Goal: Transaction & Acquisition: Purchase product/service

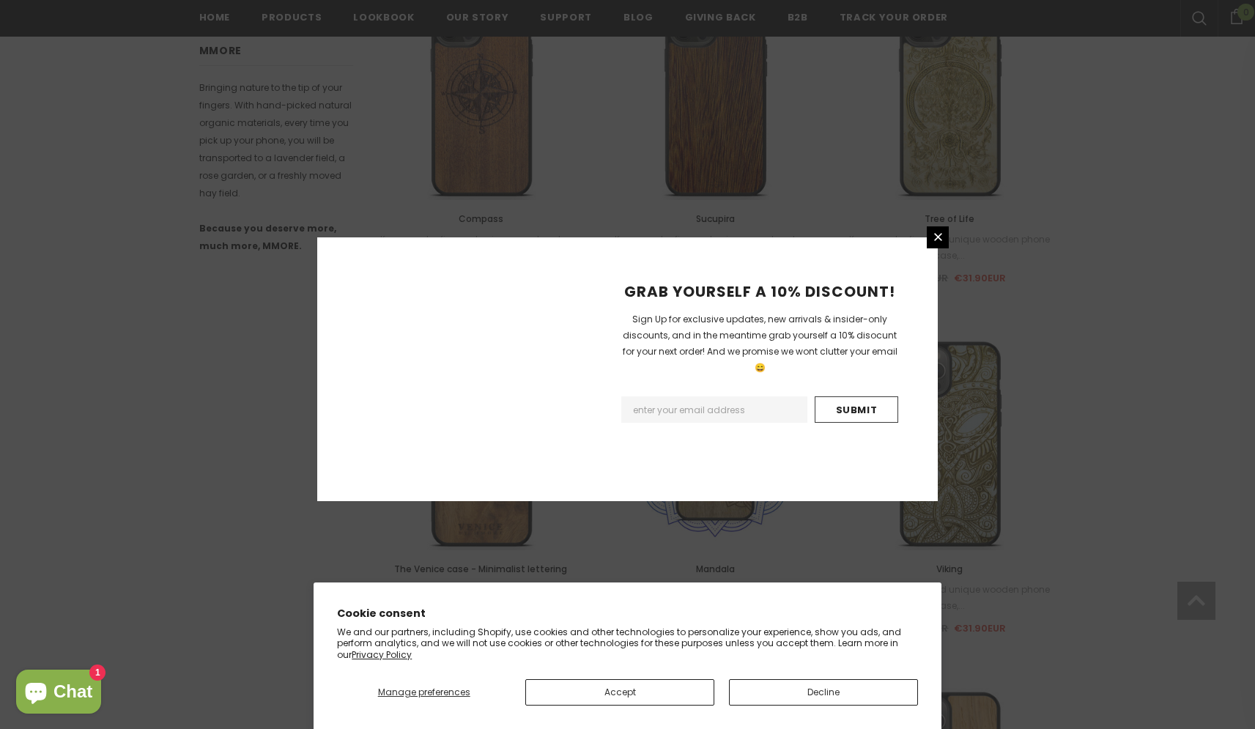
scroll to position [1587, 0]
